Goal: Task Accomplishment & Management: Use online tool/utility

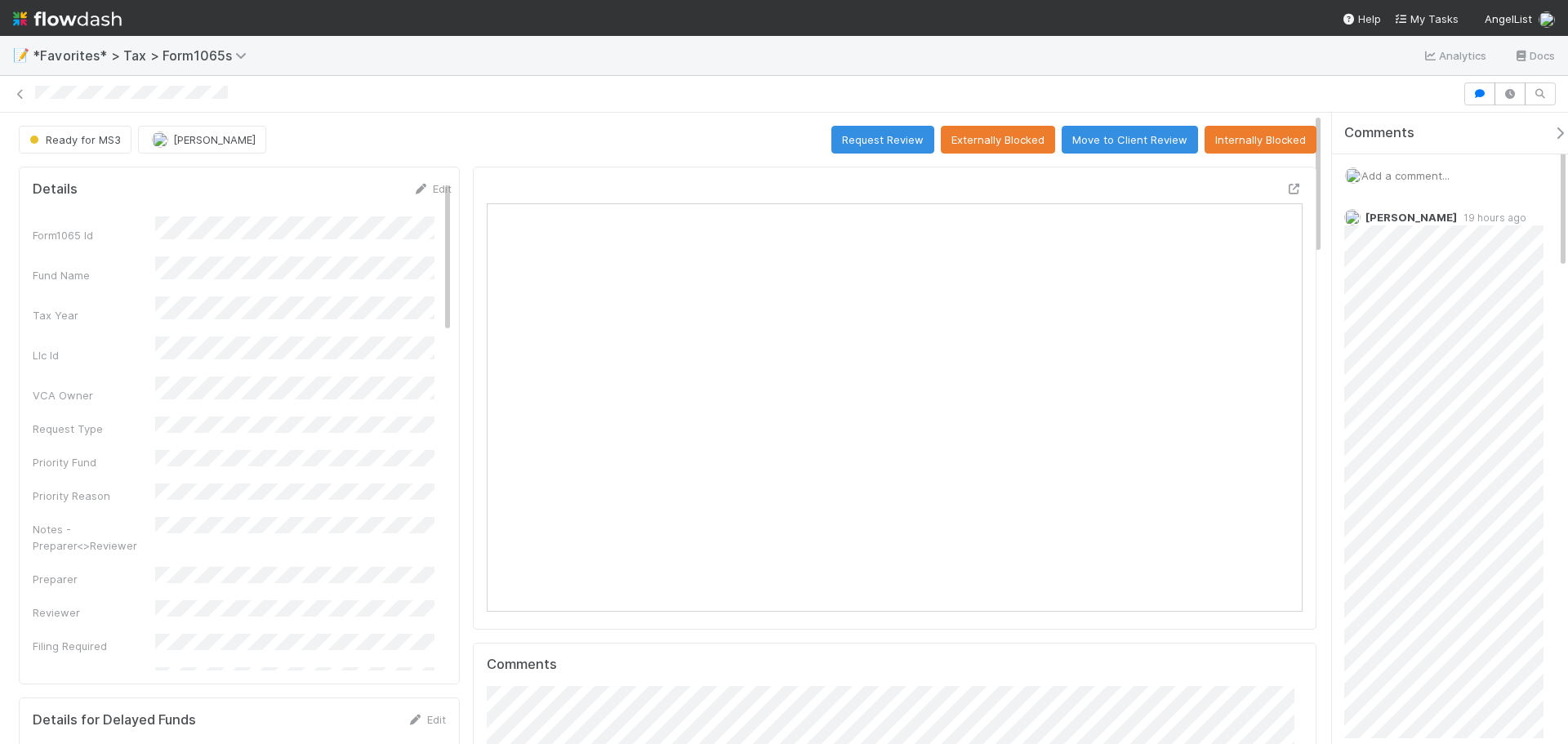
scroll to position [319, 397]
click at [1400, 169] on span "Add a comment..." at bounding box center [1406, 175] width 88 height 13
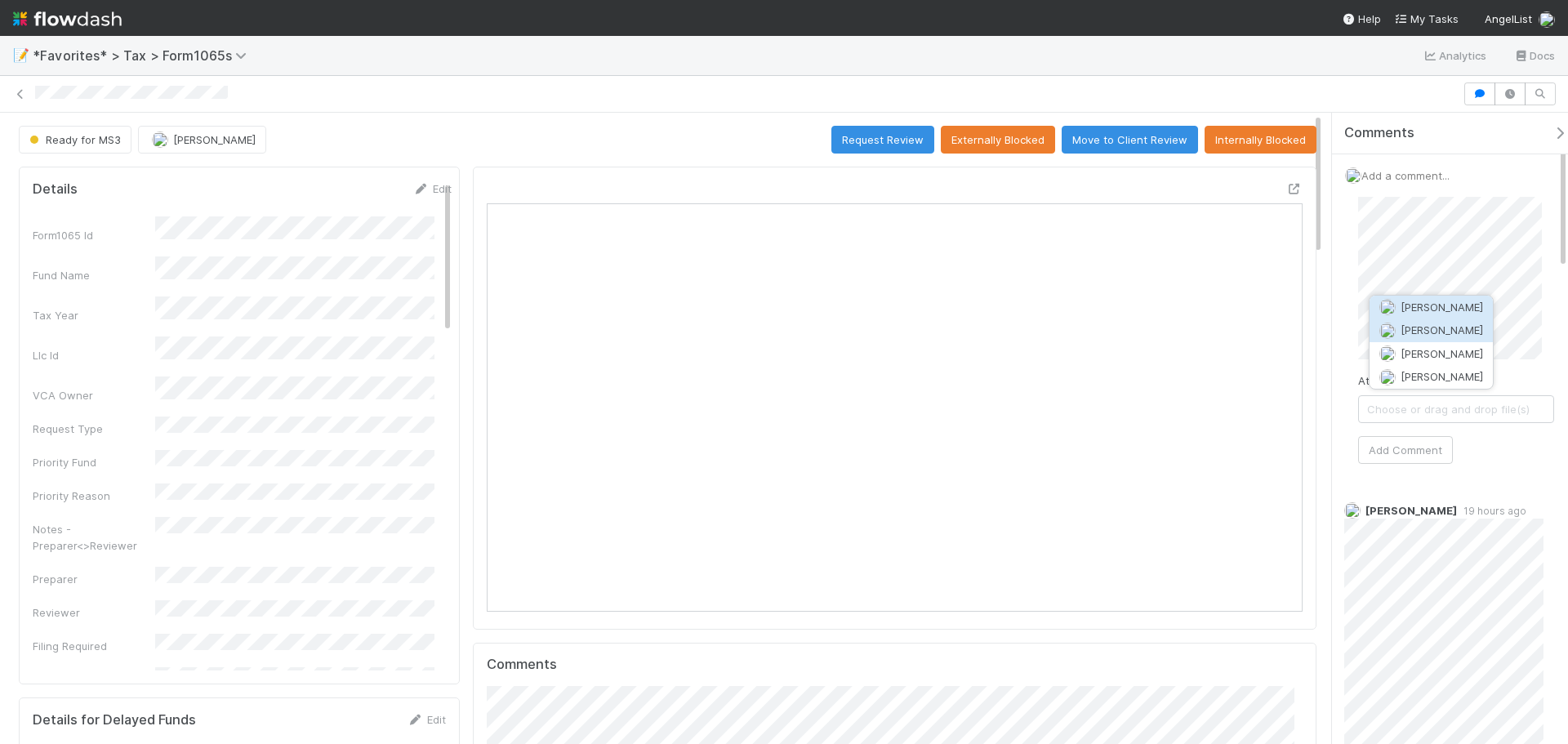
click at [1447, 319] on button "[PERSON_NAME]" at bounding box center [1430, 329] width 123 height 23
click at [1430, 314] on button "[PERSON_NAME]" at bounding box center [1430, 307] width 123 height 23
click at [1394, 446] on button "Add Comment" at bounding box center [1405, 450] width 94 height 28
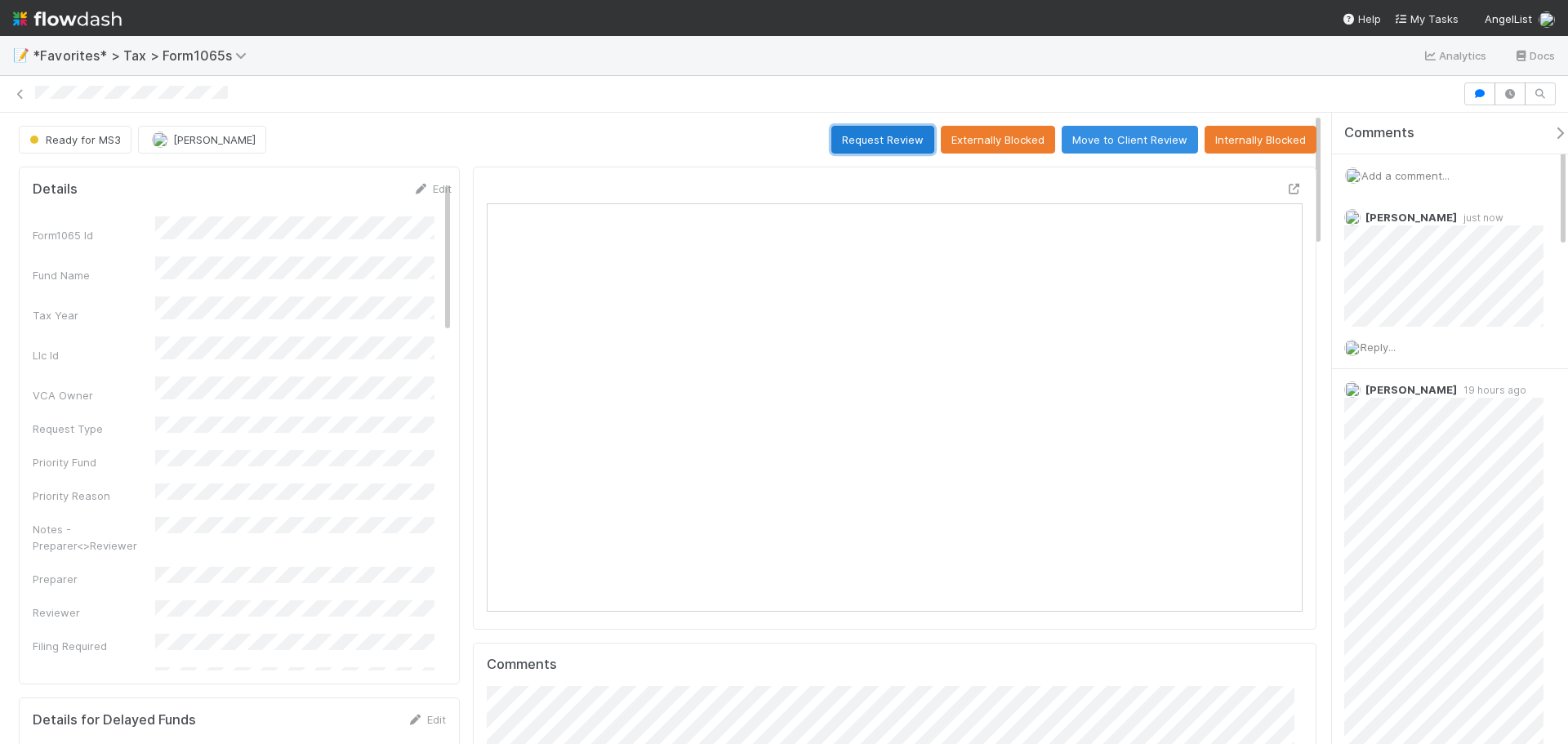
click at [878, 133] on button "Request Review" at bounding box center [883, 140] width 103 height 28
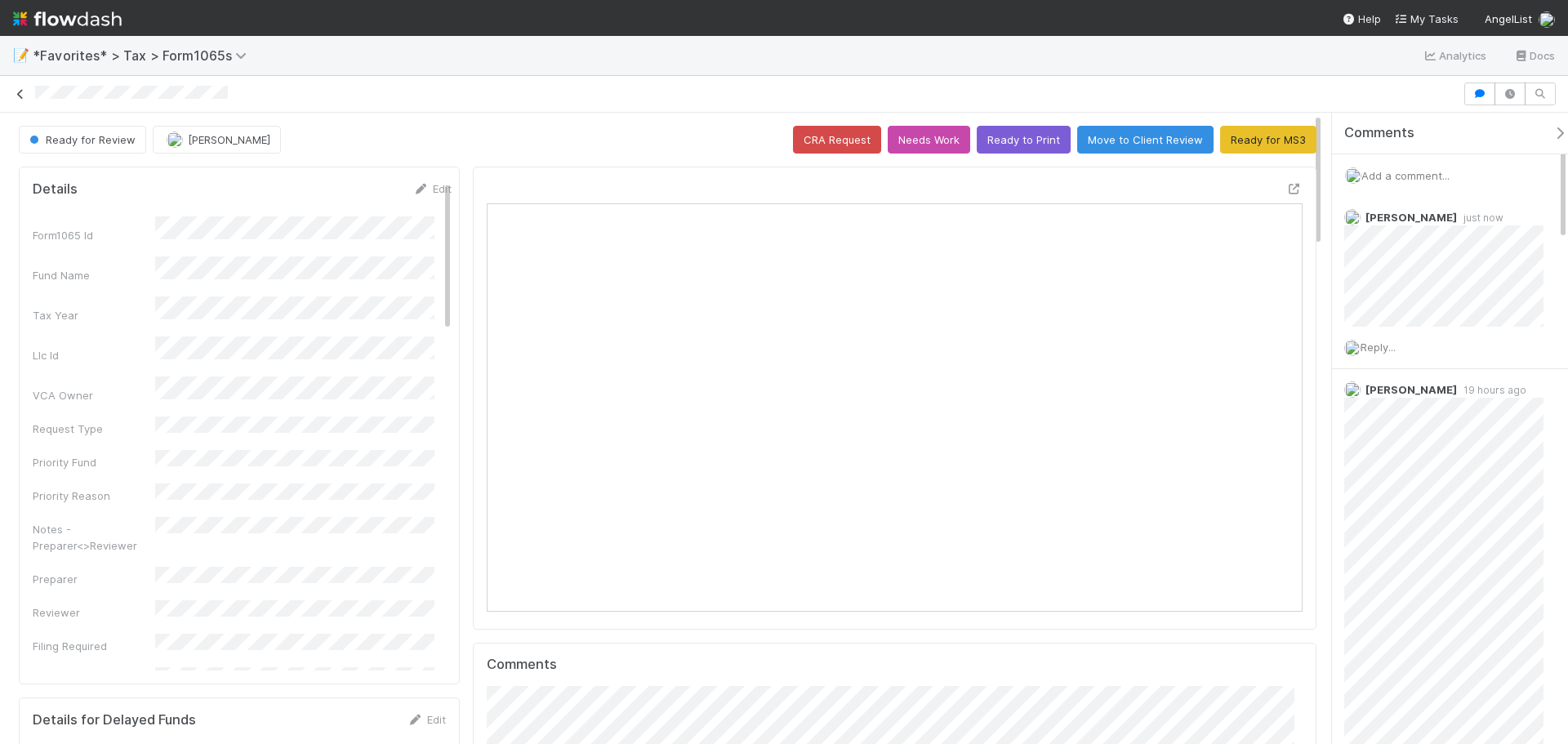
click at [20, 94] on icon at bounding box center [20, 94] width 17 height 11
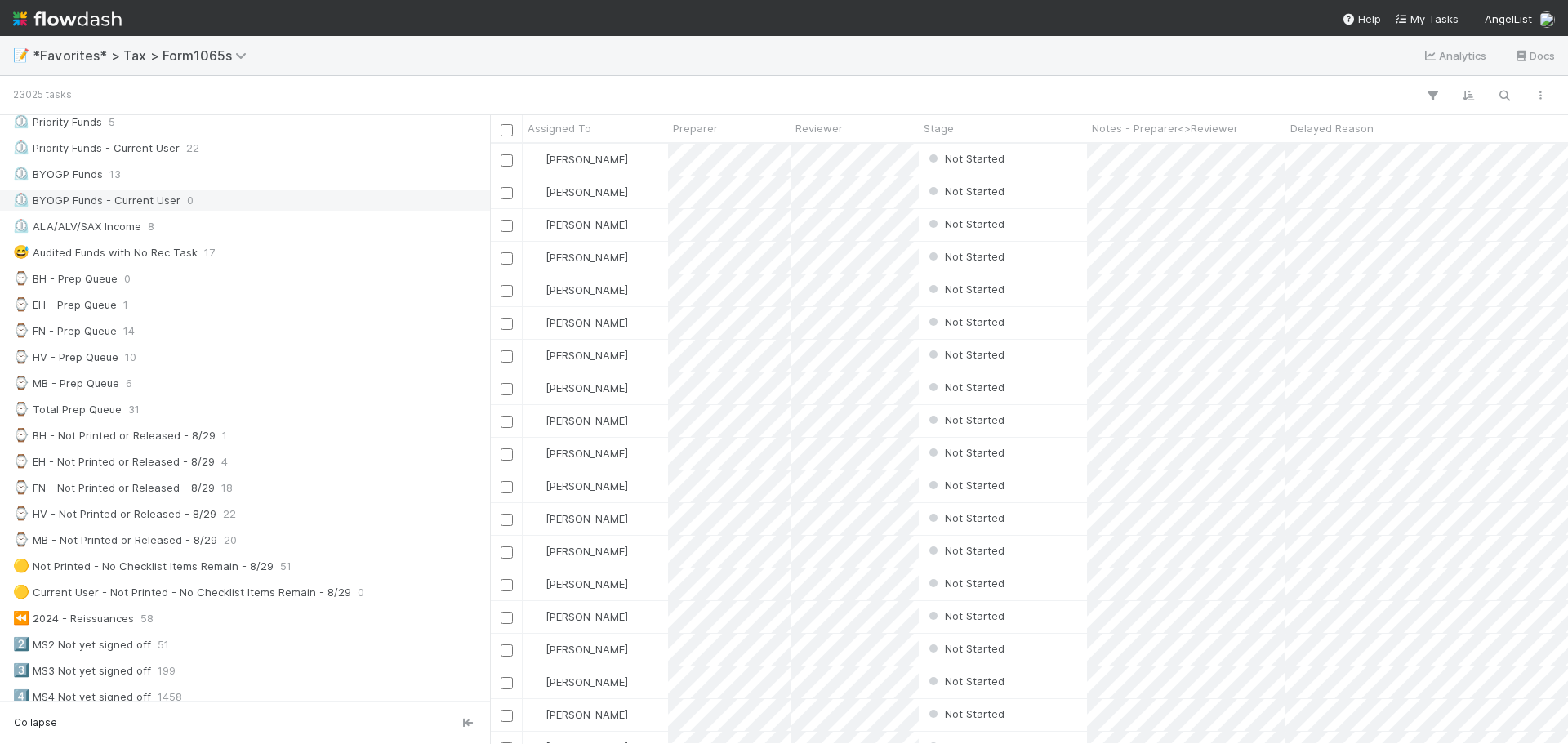
scroll to position [408, 0]
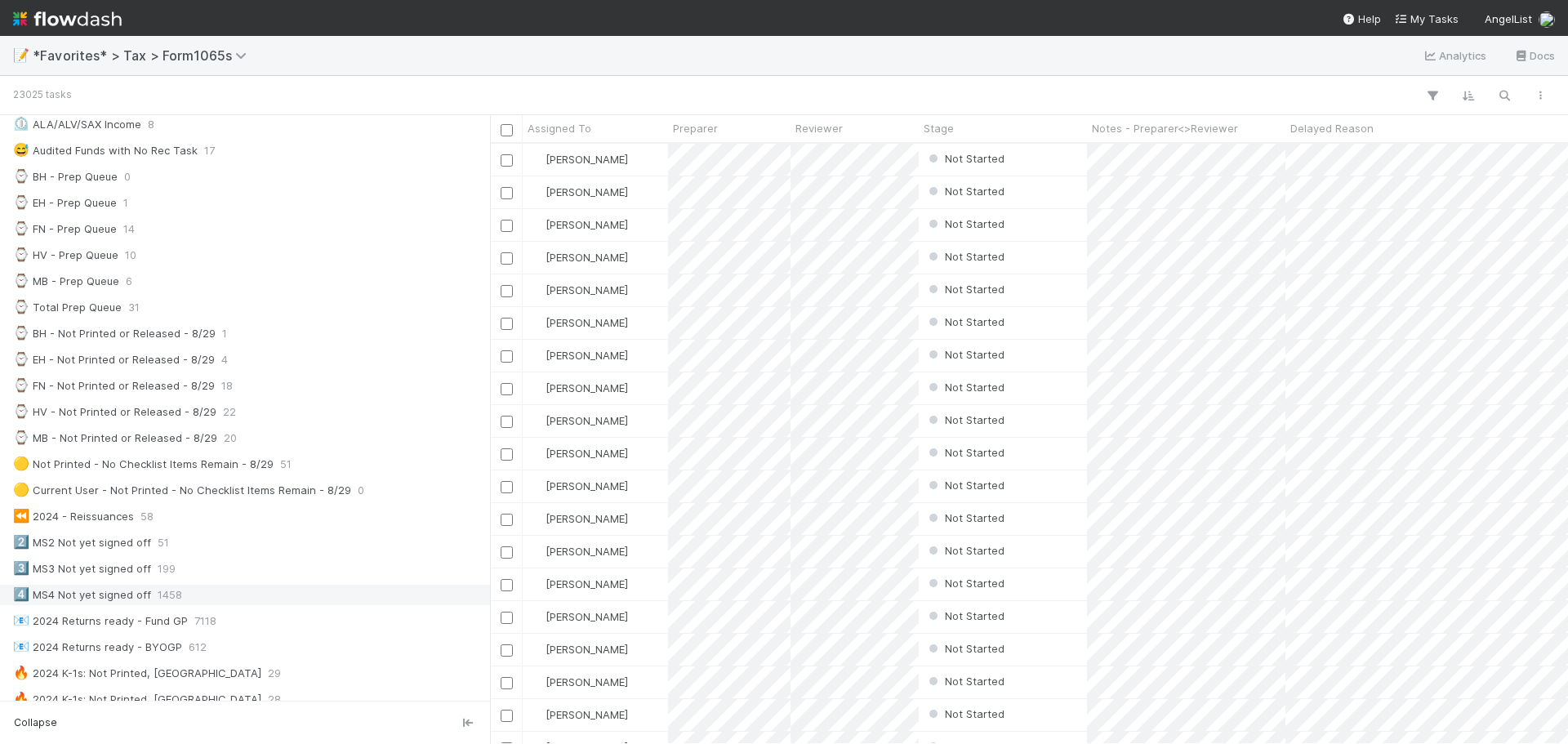
click at [238, 586] on div "4️⃣ MS4 Not yet signed off 1458" at bounding box center [249, 595] width 473 height 21
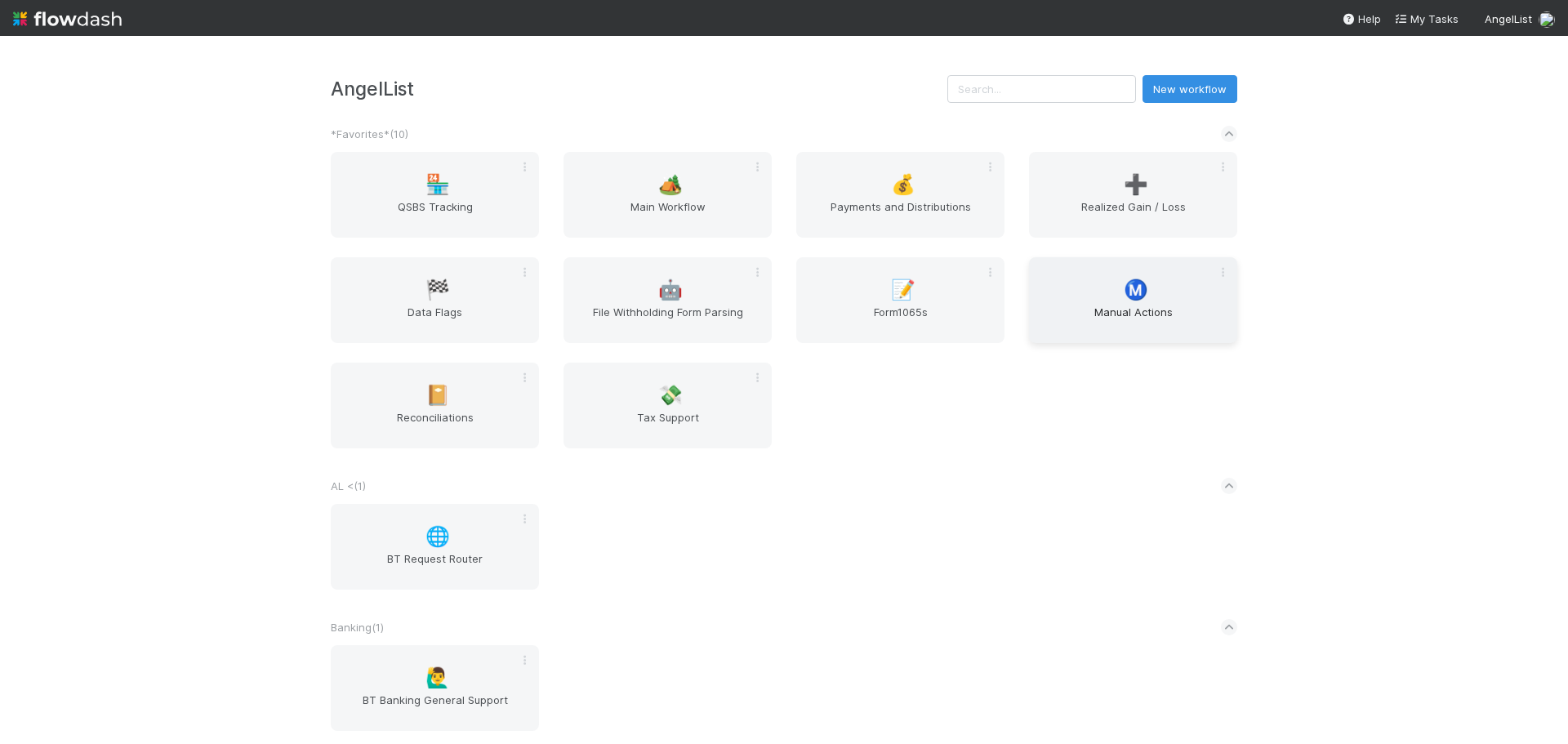
click at [1074, 309] on span "Manual Actions" at bounding box center [1132, 319] width 196 height 32
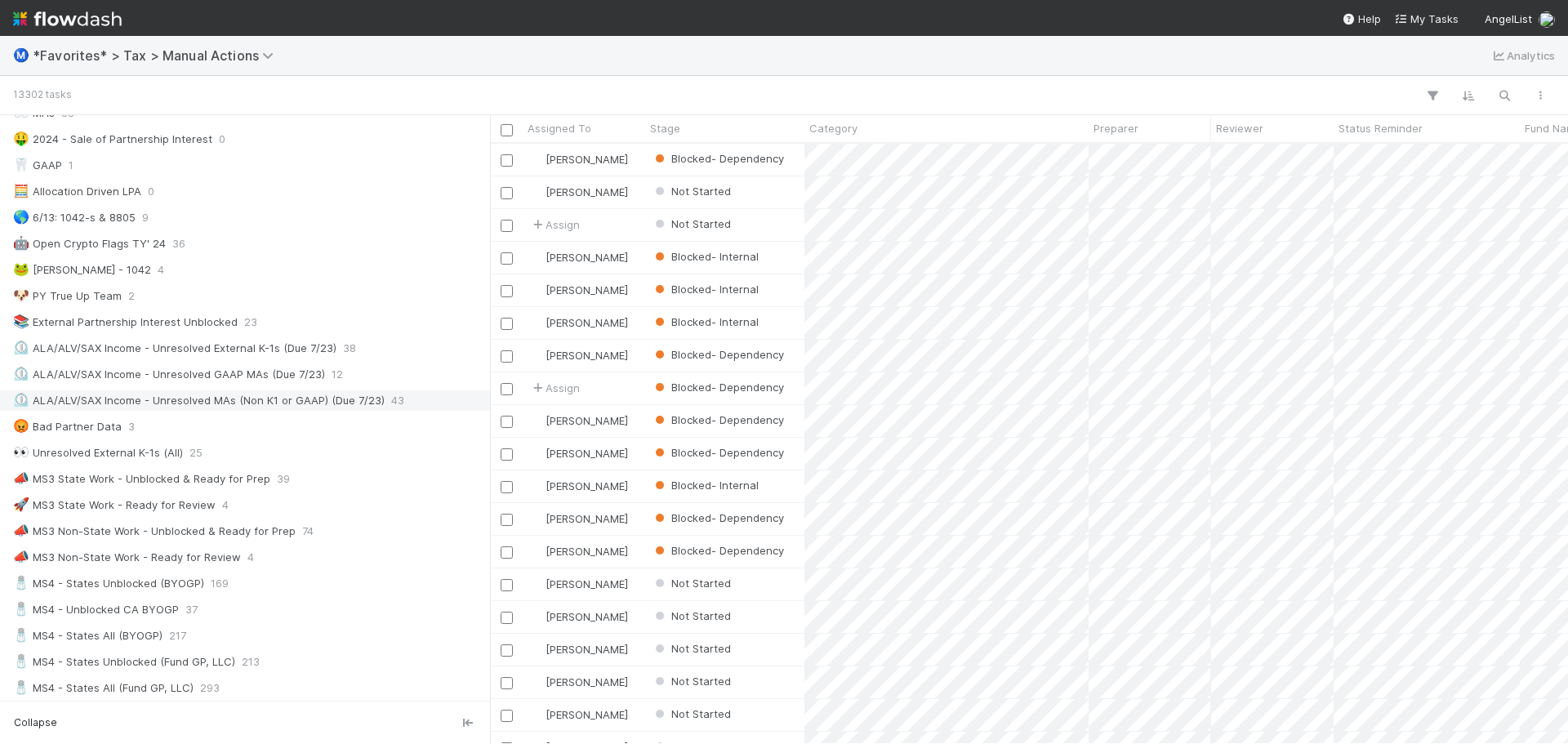
scroll to position [735, 0]
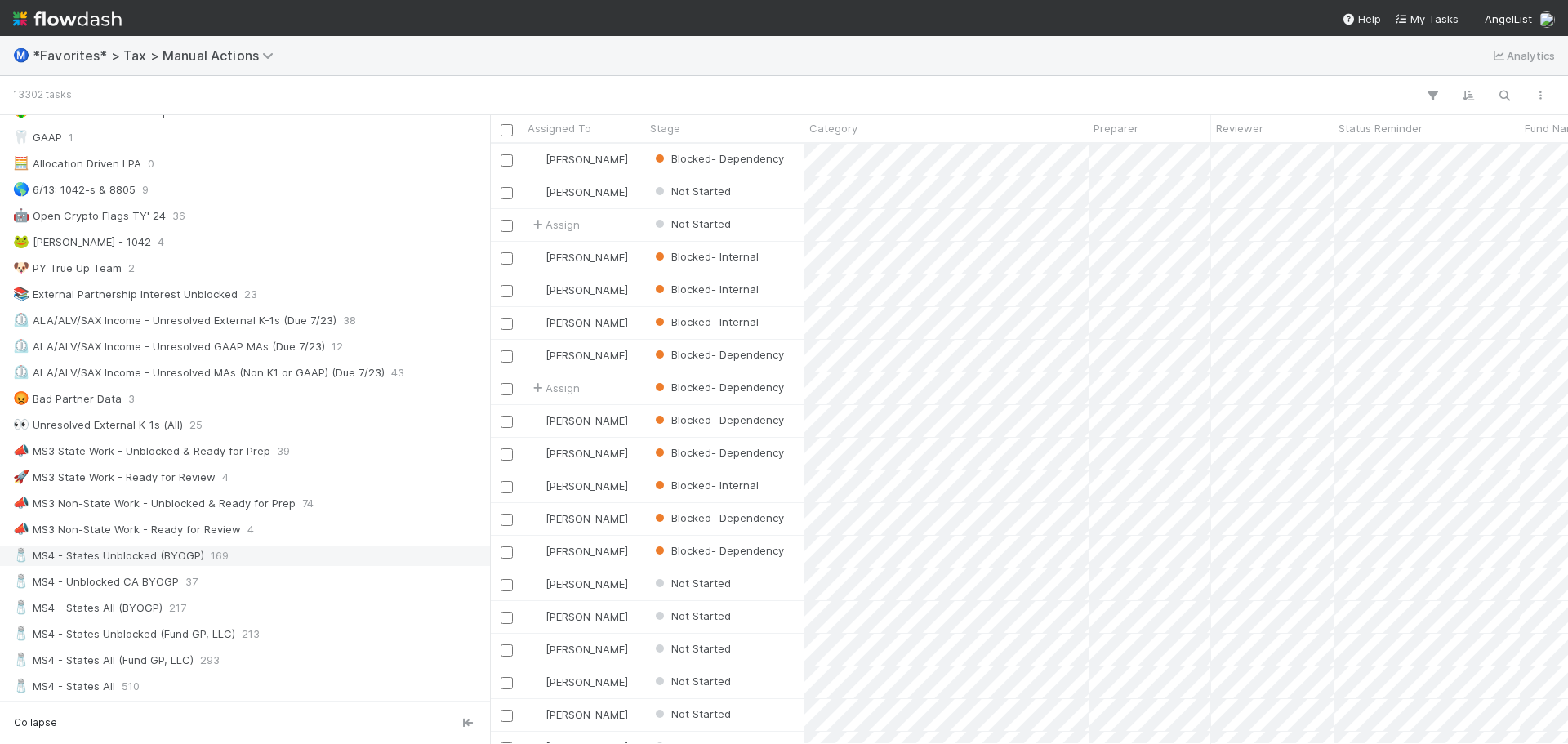
click at [319, 549] on div "🧂 MS4 - States Unblocked (BYOGP) 169" at bounding box center [249, 555] width 473 height 21
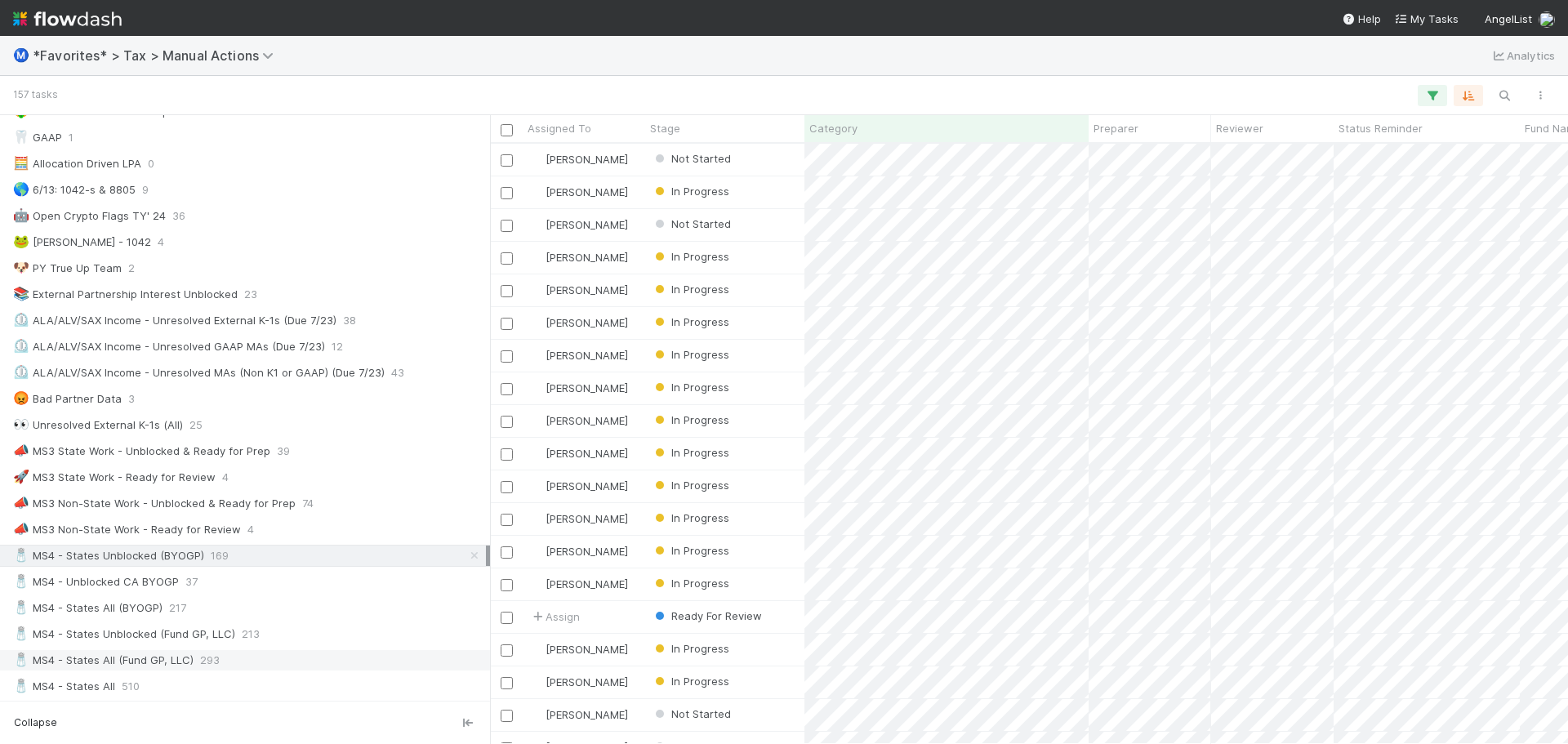
scroll to position [588, 1066]
click at [239, 652] on div "🧂 MS4 - States All (Fund GP, LLC) 293" at bounding box center [249, 659] width 473 height 21
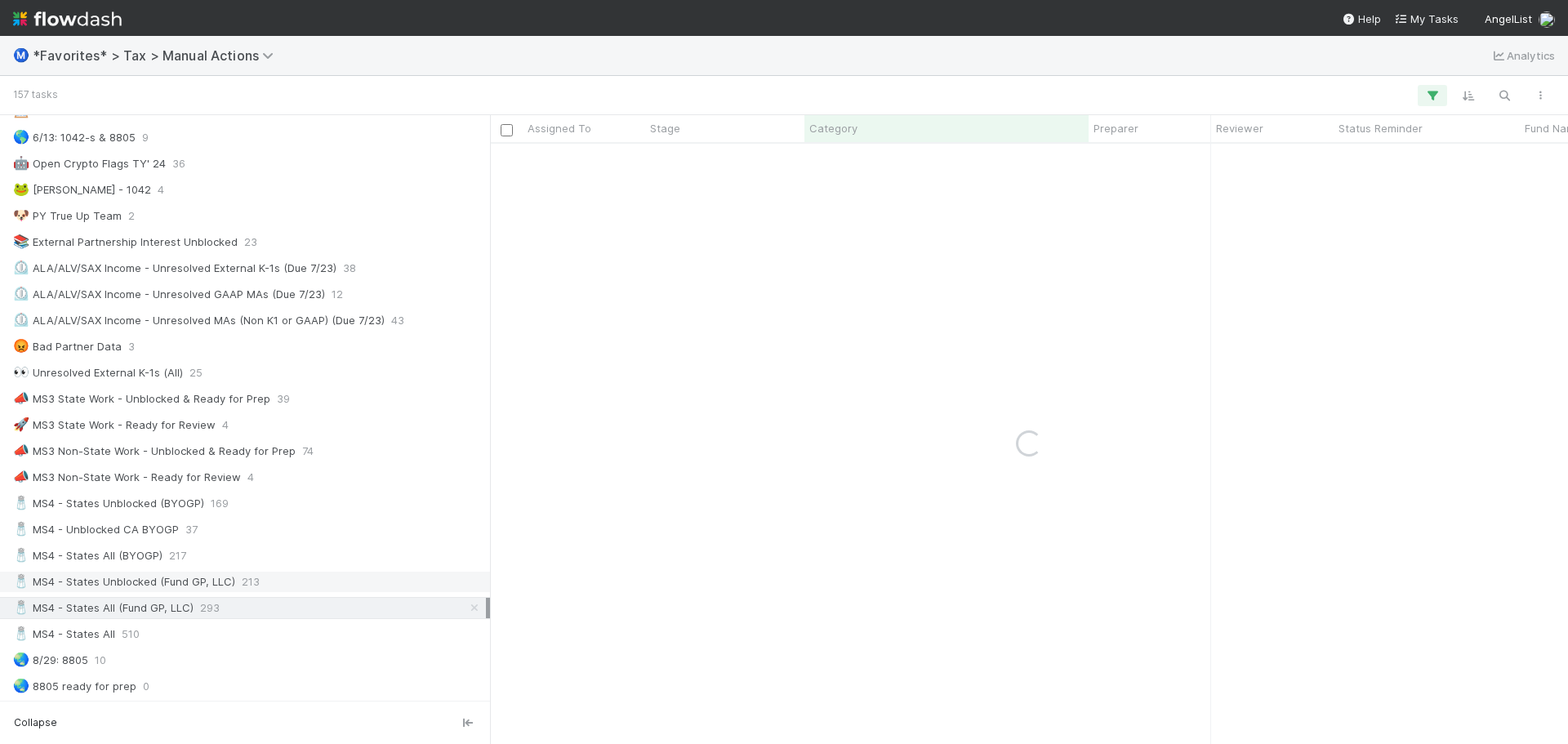
scroll to position [817, 0]
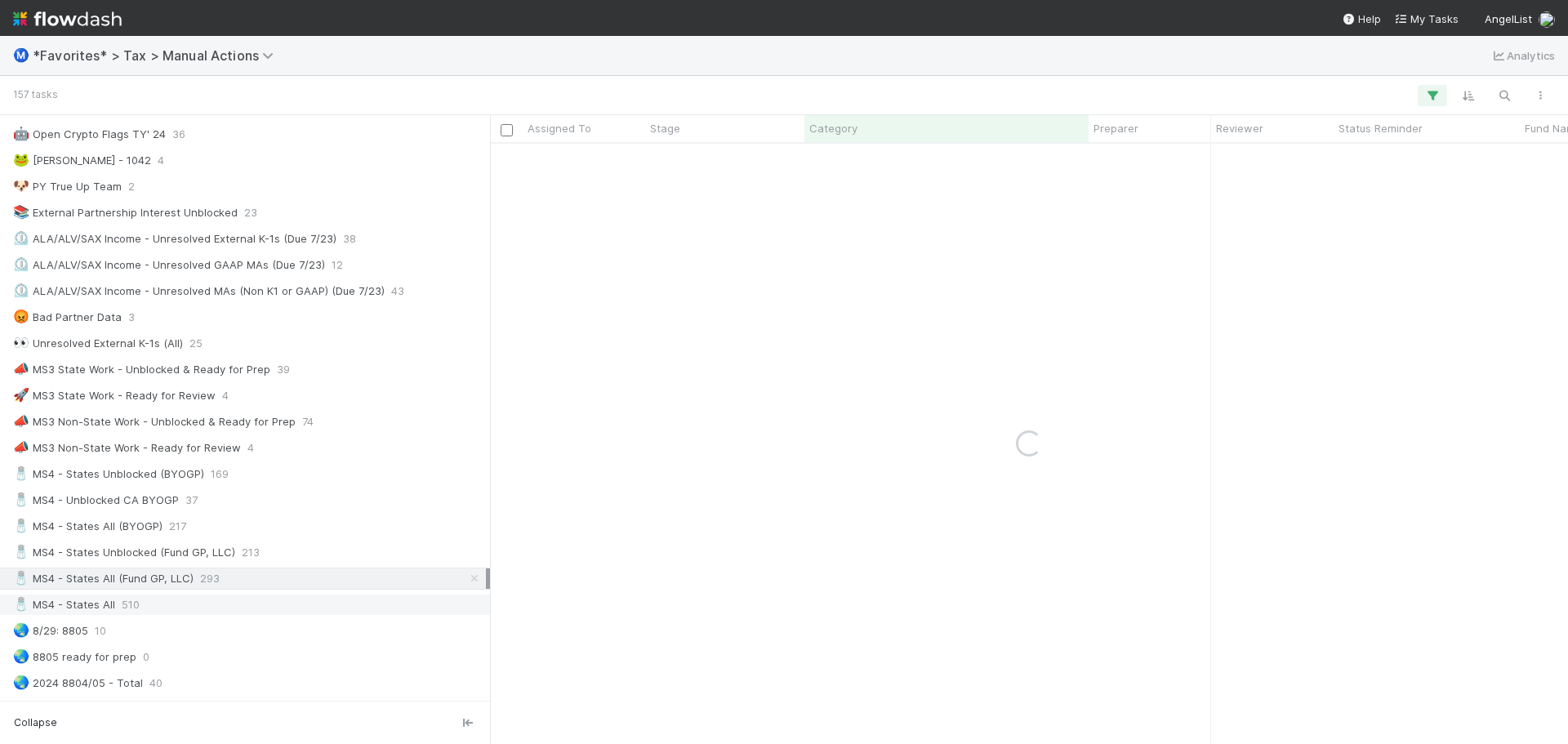
click at [215, 603] on div "🧂 MS4 - States All 510" at bounding box center [249, 604] width 473 height 21
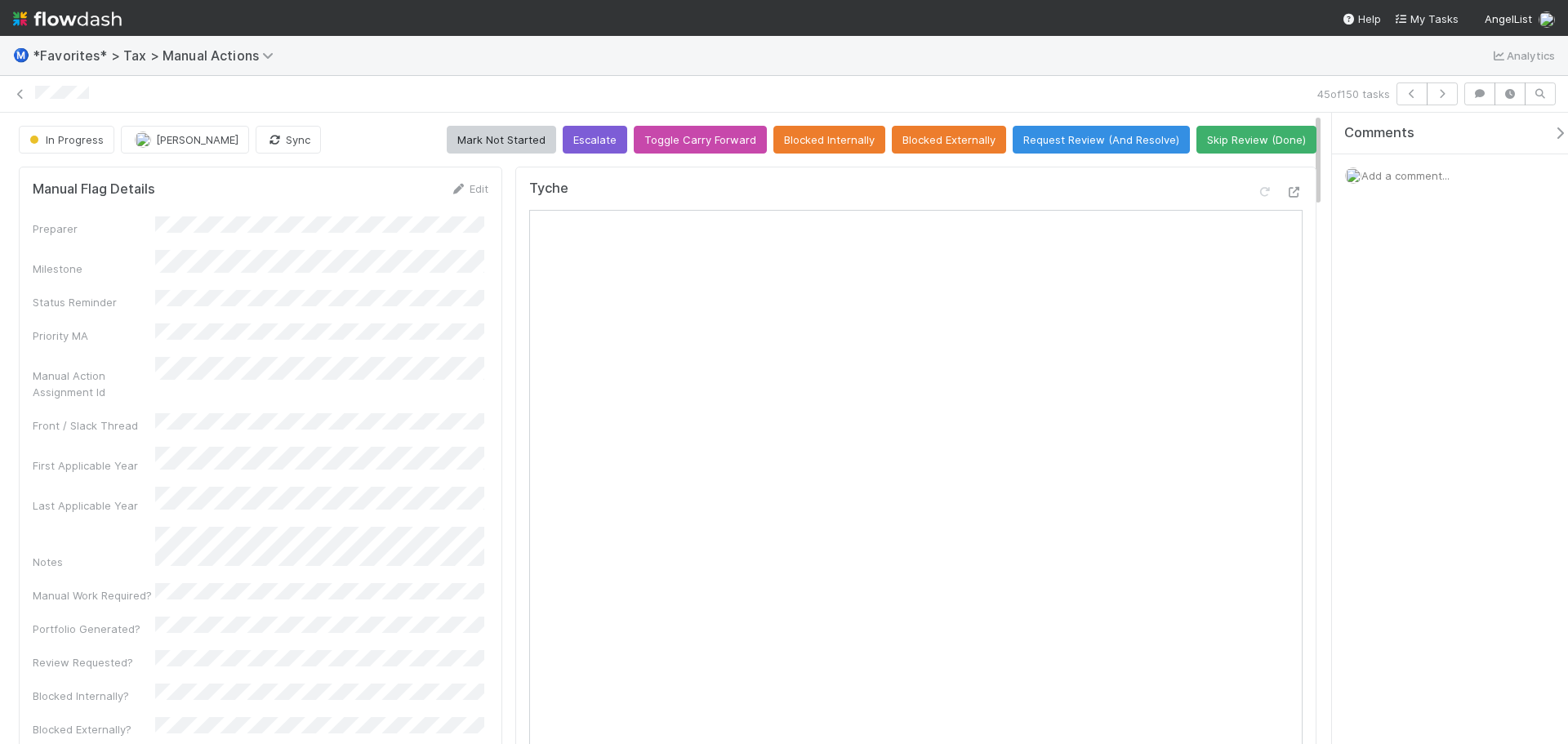
click at [1291, 194] on div "Tyche" at bounding box center [915, 604] width 801 height 878
click at [1286, 198] on icon at bounding box center [1294, 192] width 17 height 11
click at [16, 95] on icon at bounding box center [20, 94] width 17 height 11
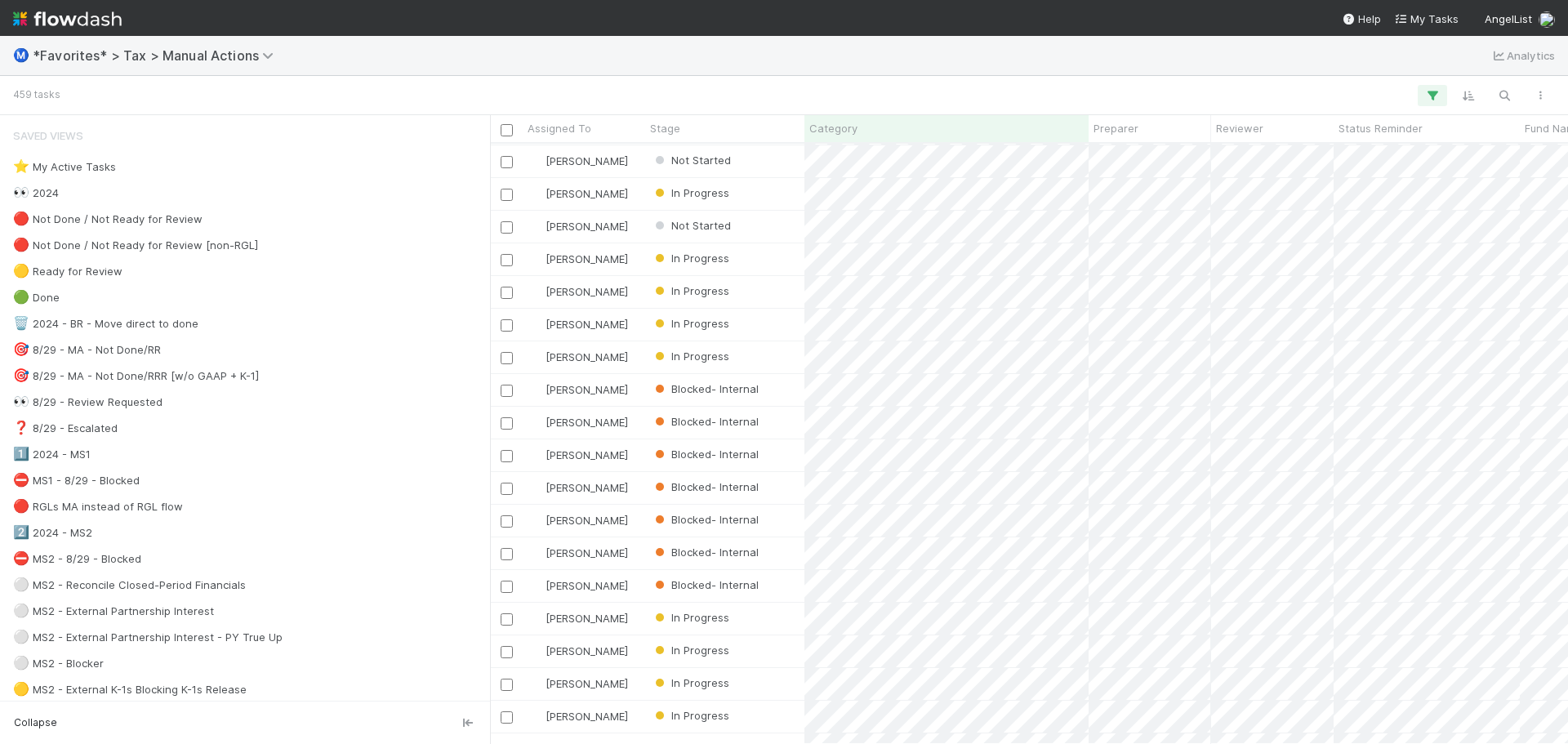
scroll to position [163, 0]
click at [1009, 98] on div at bounding box center [807, 95] width 1501 height 22
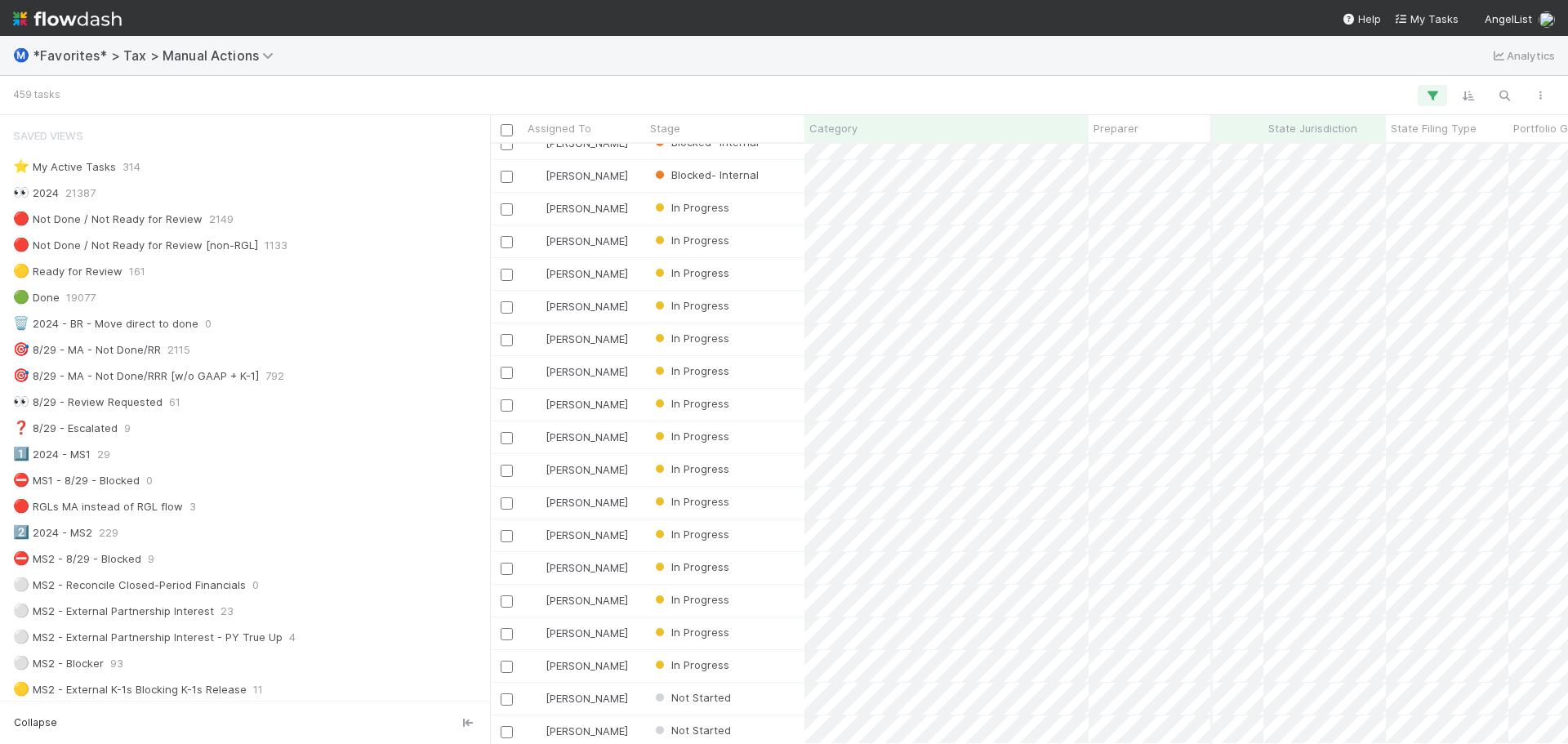
scroll to position [0, 830]
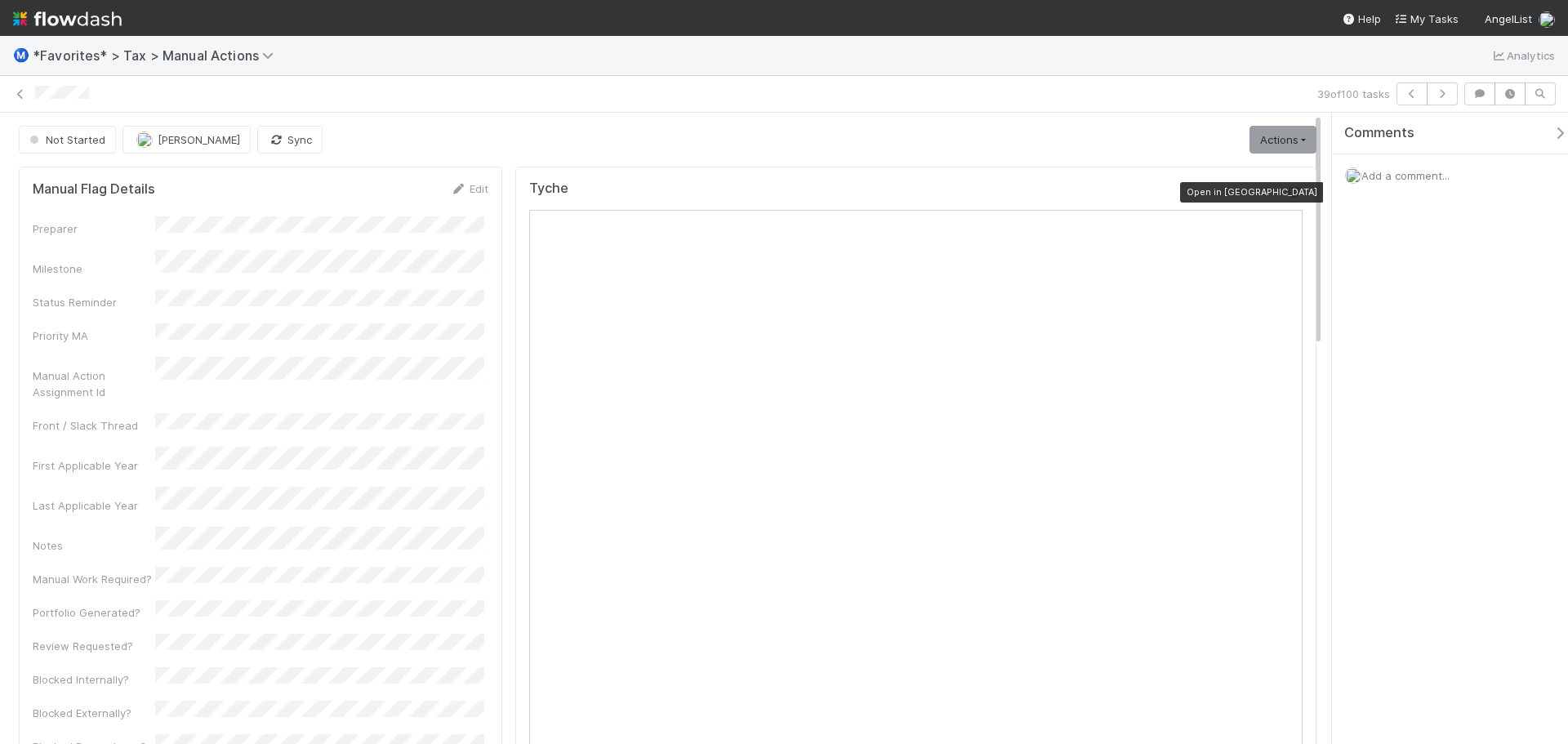
click at [1286, 195] on icon at bounding box center [1294, 192] width 17 height 11
click at [26, 94] on icon at bounding box center [20, 94] width 17 height 11
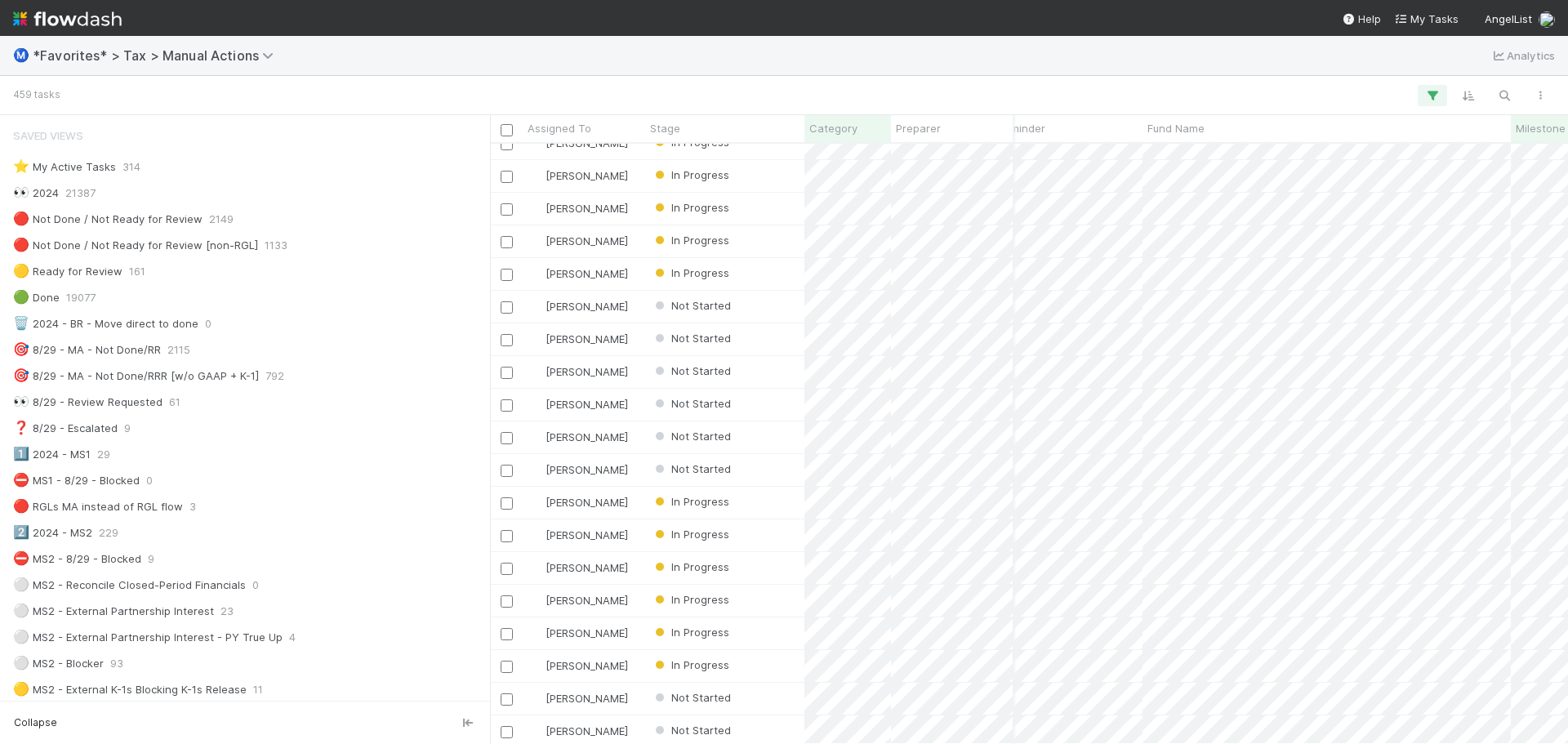
scroll to position [0, 175]
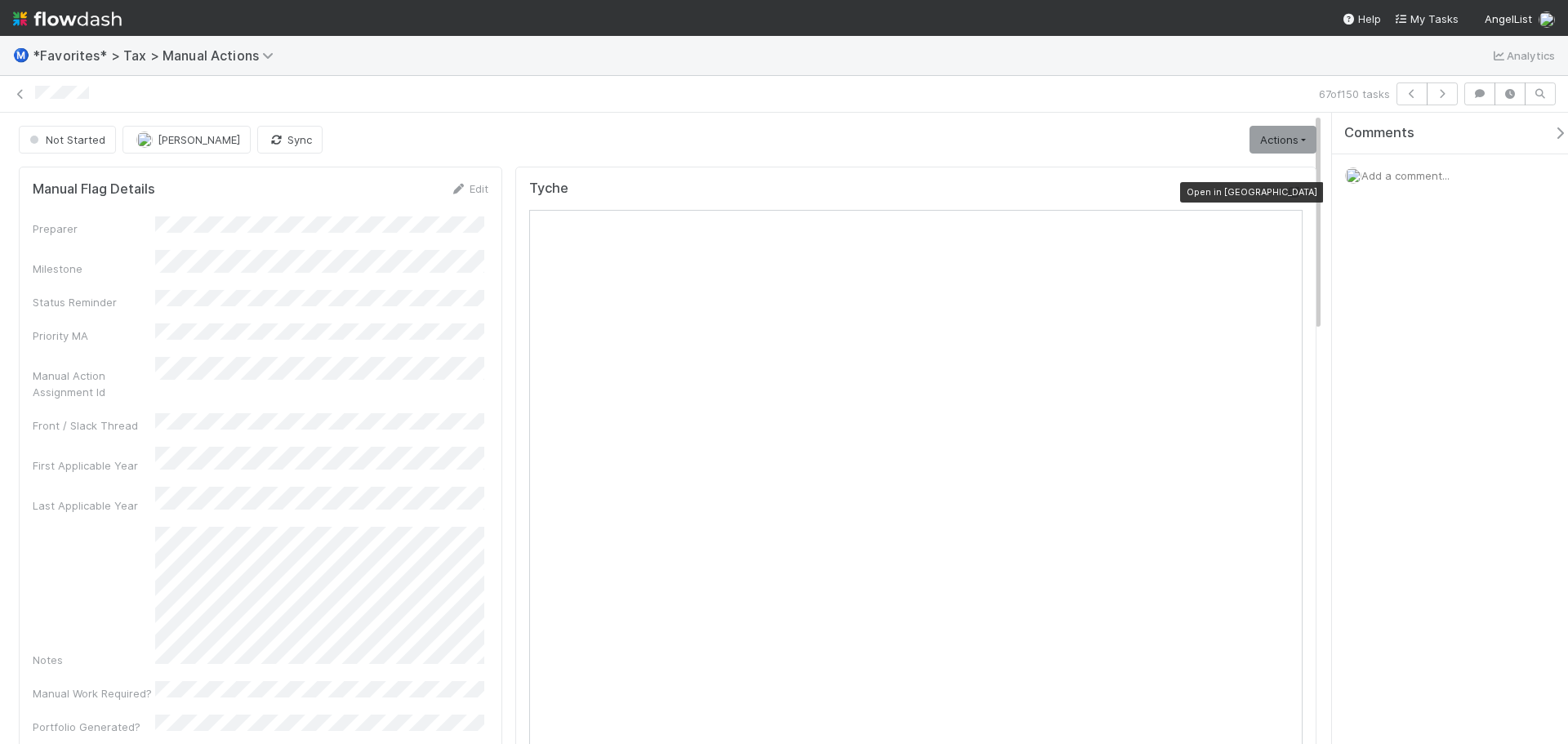
click at [1286, 189] on icon at bounding box center [1294, 192] width 17 height 11
click at [23, 98] on icon at bounding box center [20, 94] width 17 height 11
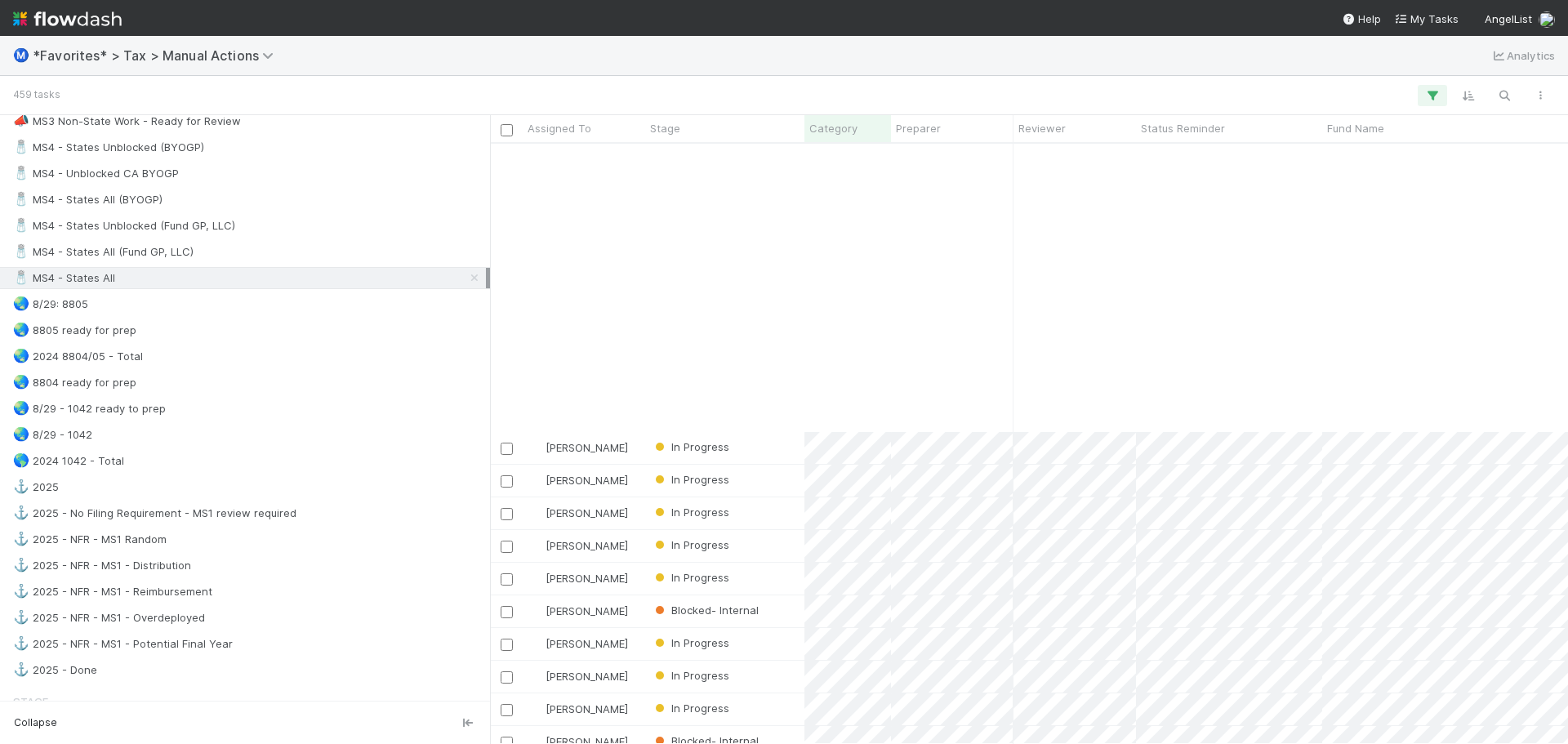
scroll to position [5944, 0]
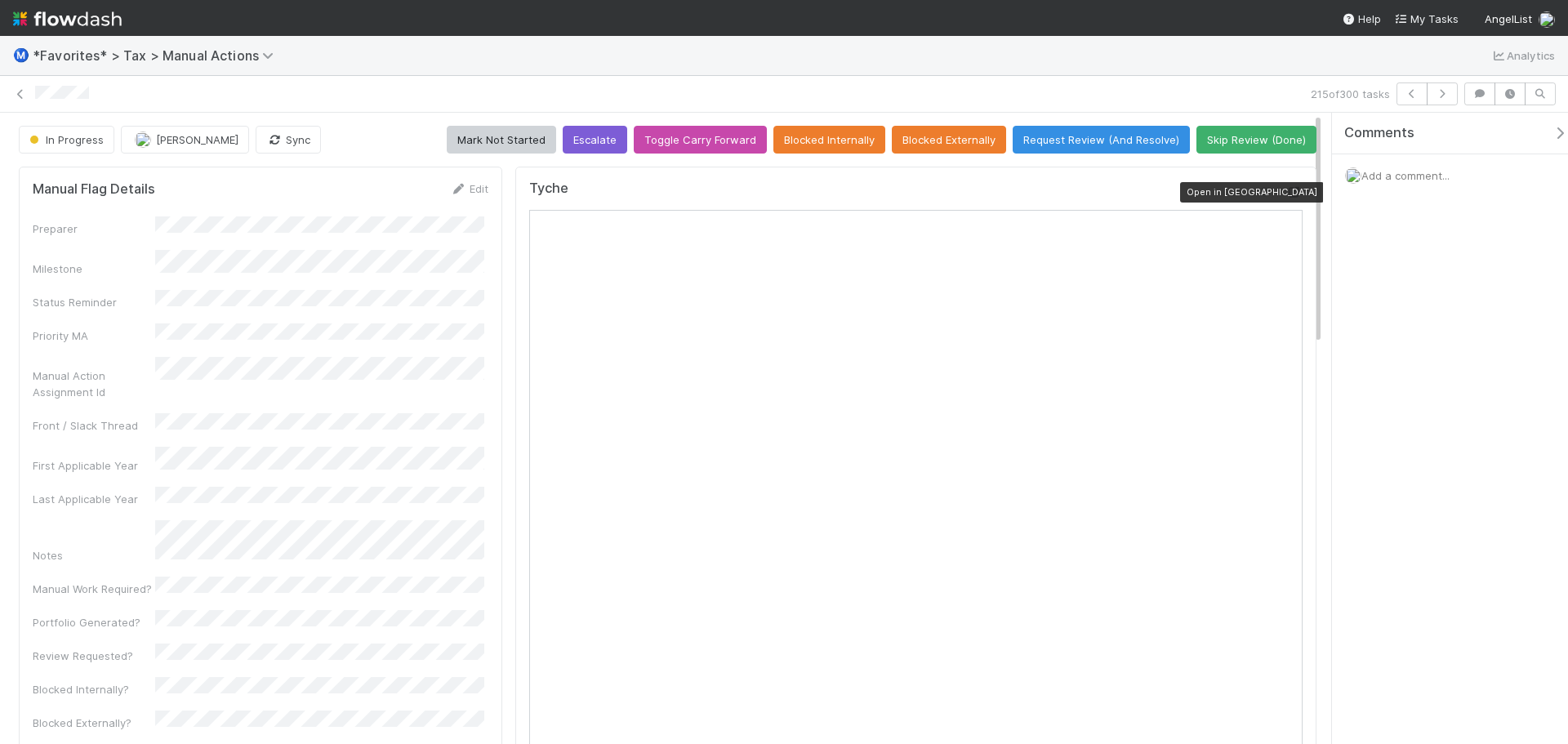
click at [1286, 191] on icon at bounding box center [1294, 192] width 17 height 11
